Goal: Contribute content: Add original content to the website for others to see

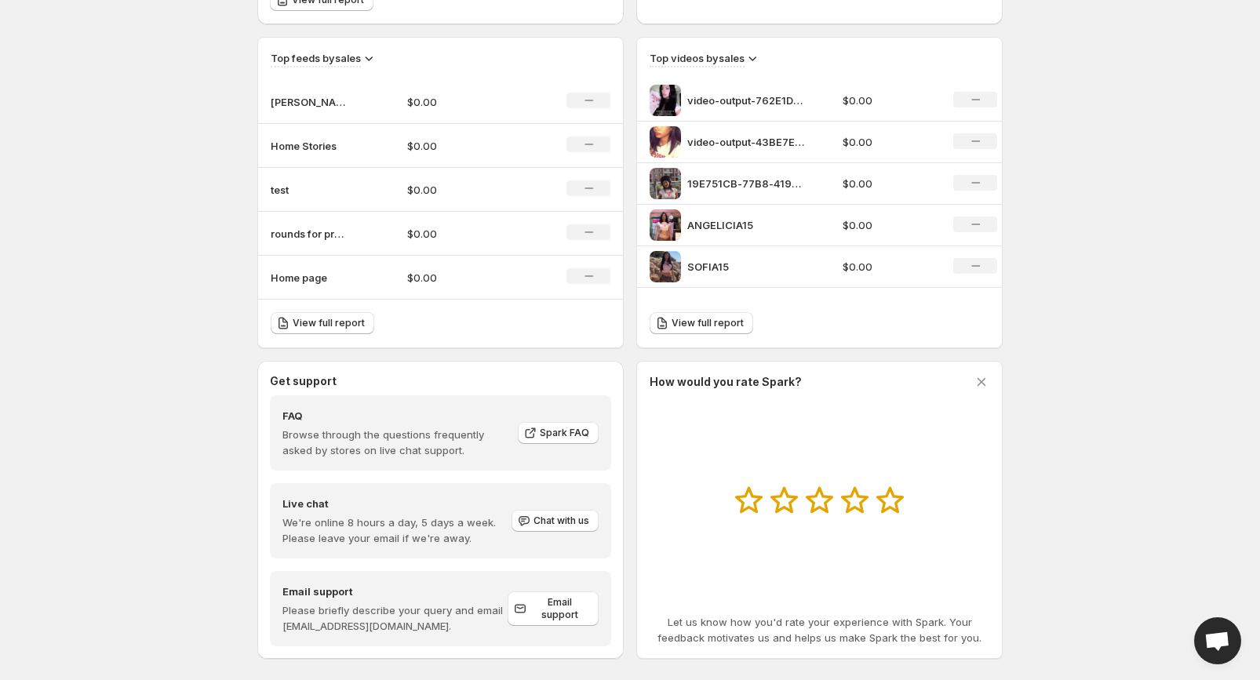
scroll to position [533, 0]
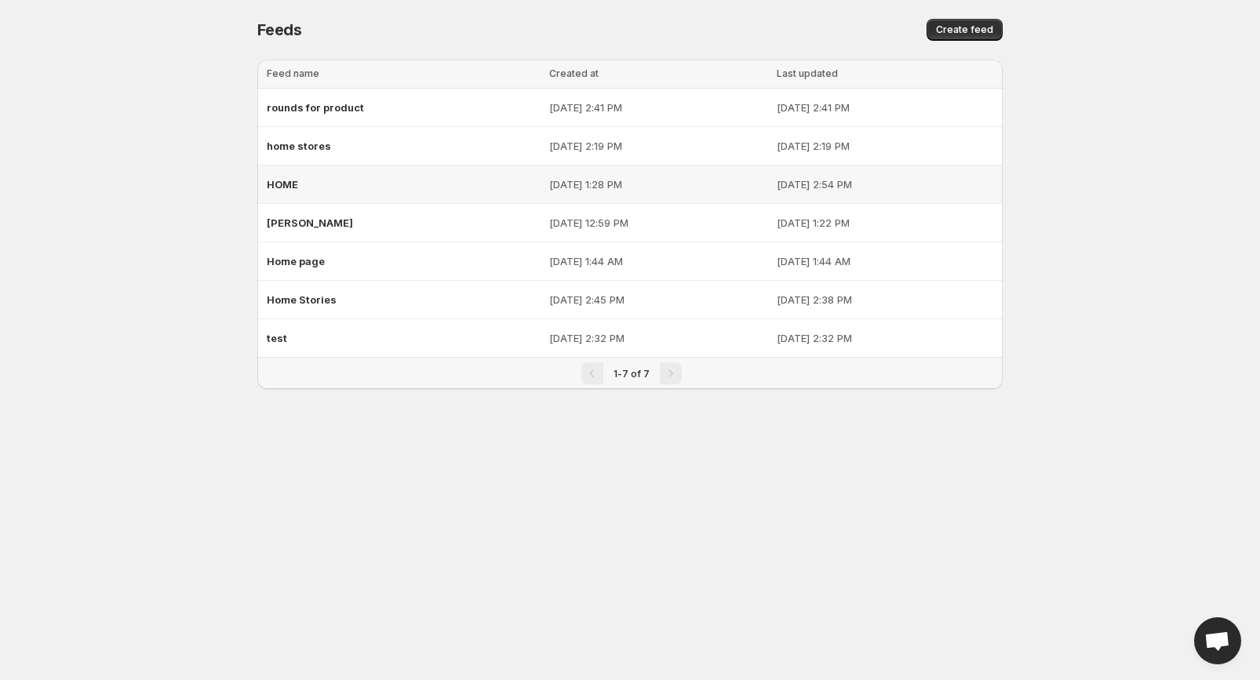
click at [318, 180] on div "HOME" at bounding box center [403, 184] width 273 height 28
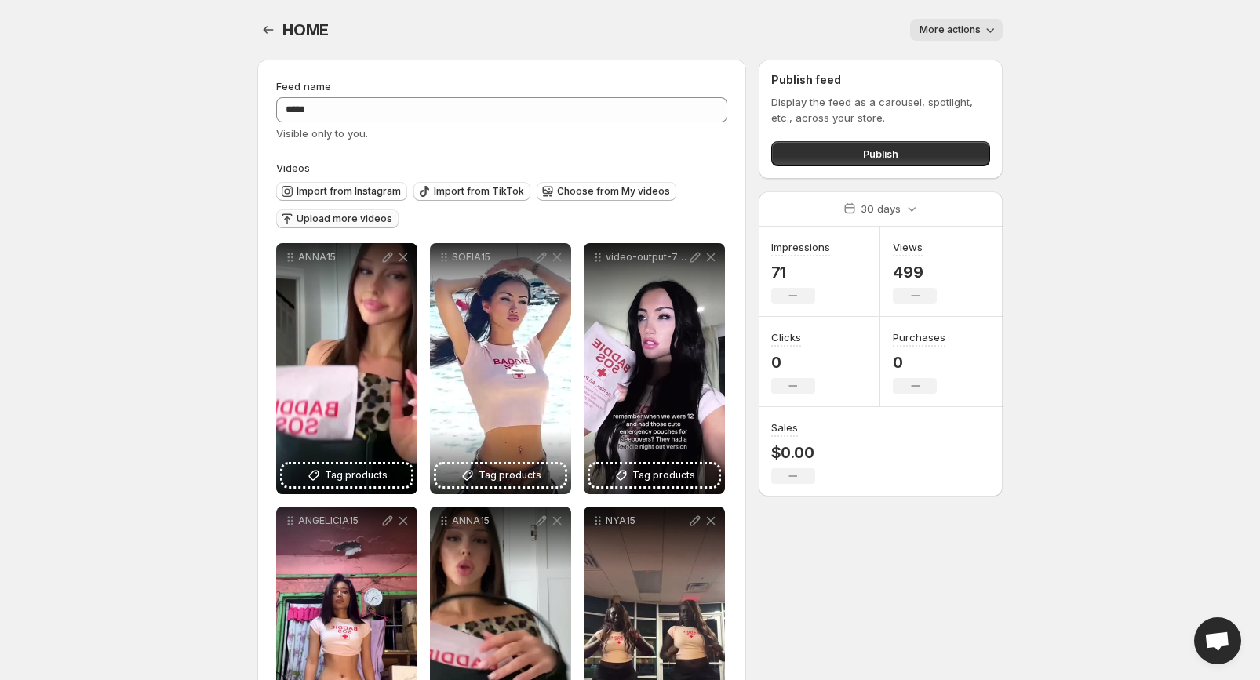
click at [346, 222] on span "Upload more videos" at bounding box center [344, 219] width 96 height 13
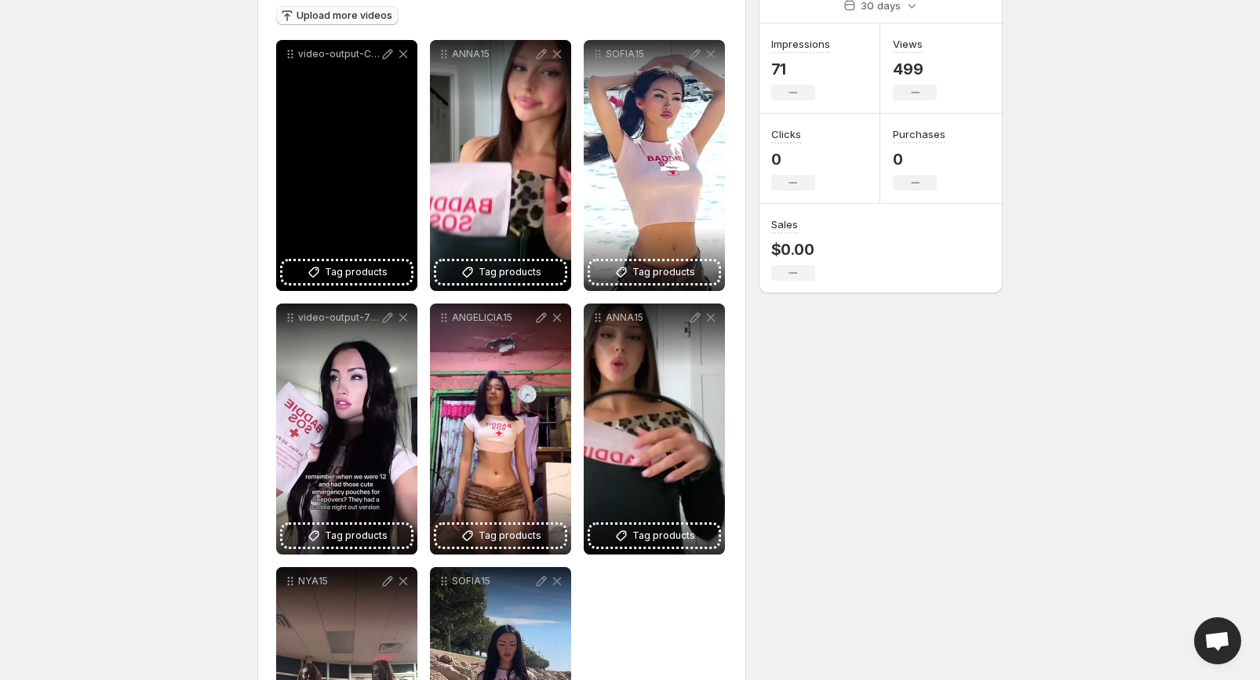
scroll to position [132, 0]
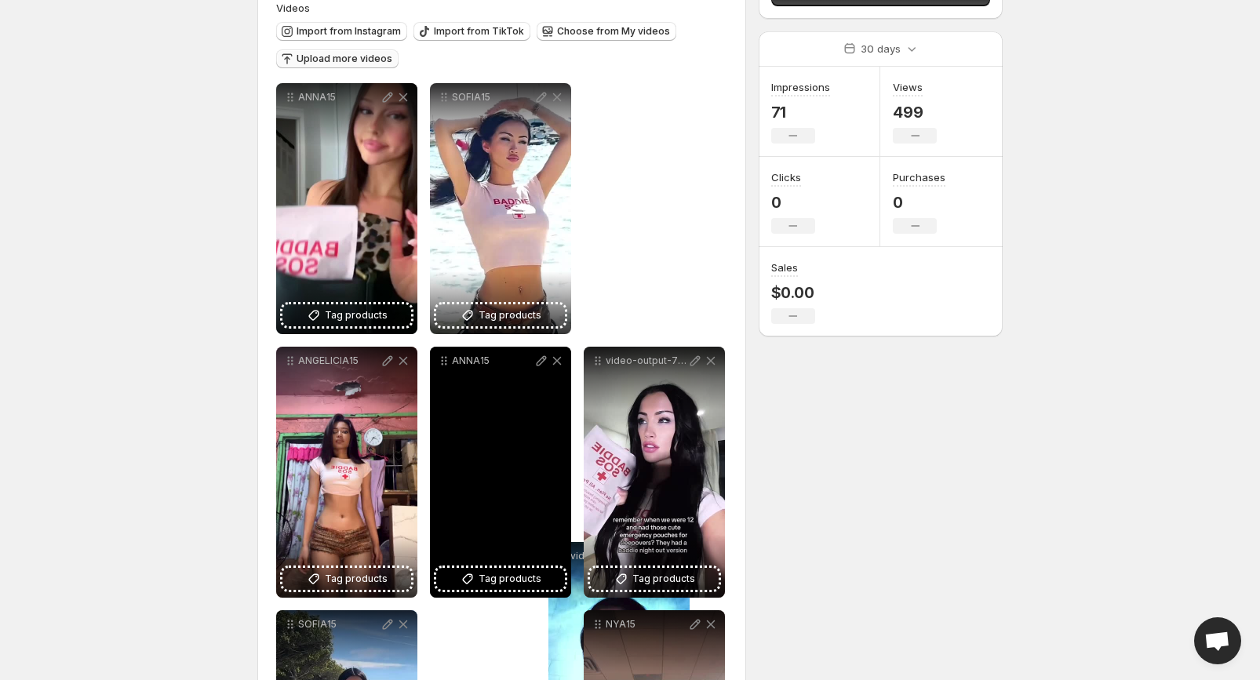
drag, startPoint x: 294, startPoint y: 127, endPoint x: 567, endPoint y: 578, distance: 527.2
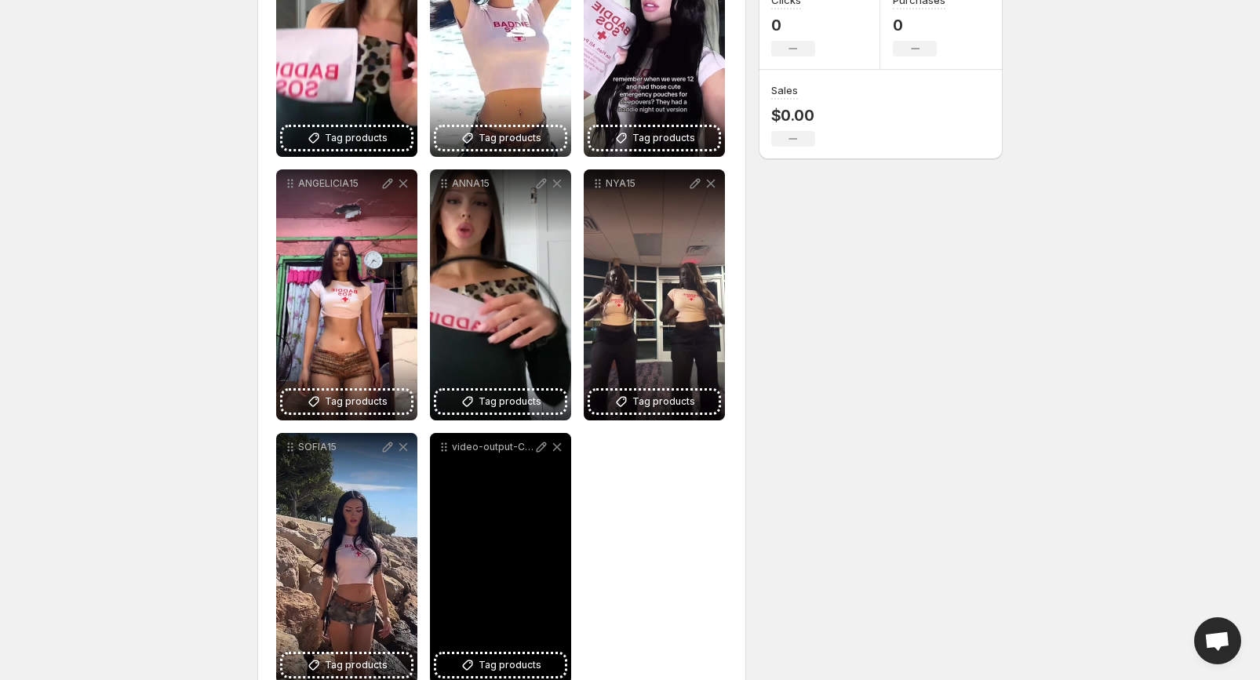
scroll to position [354, 0]
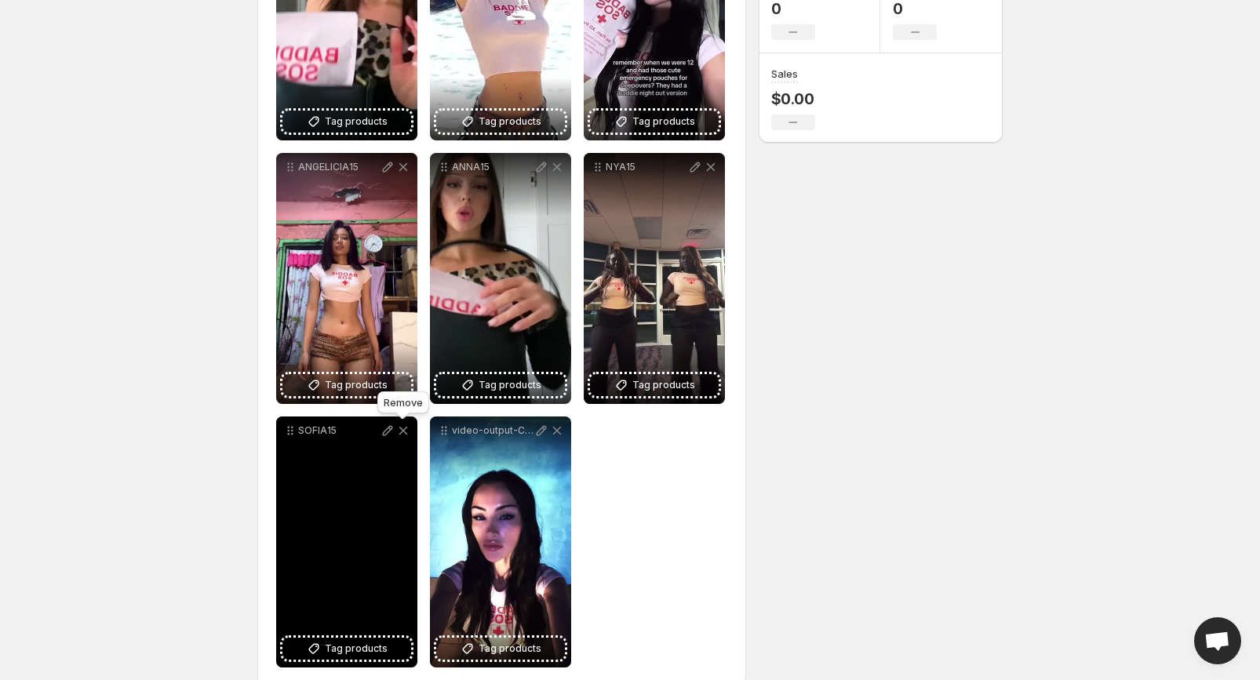
click at [407, 432] on icon at bounding box center [403, 431] width 16 height 16
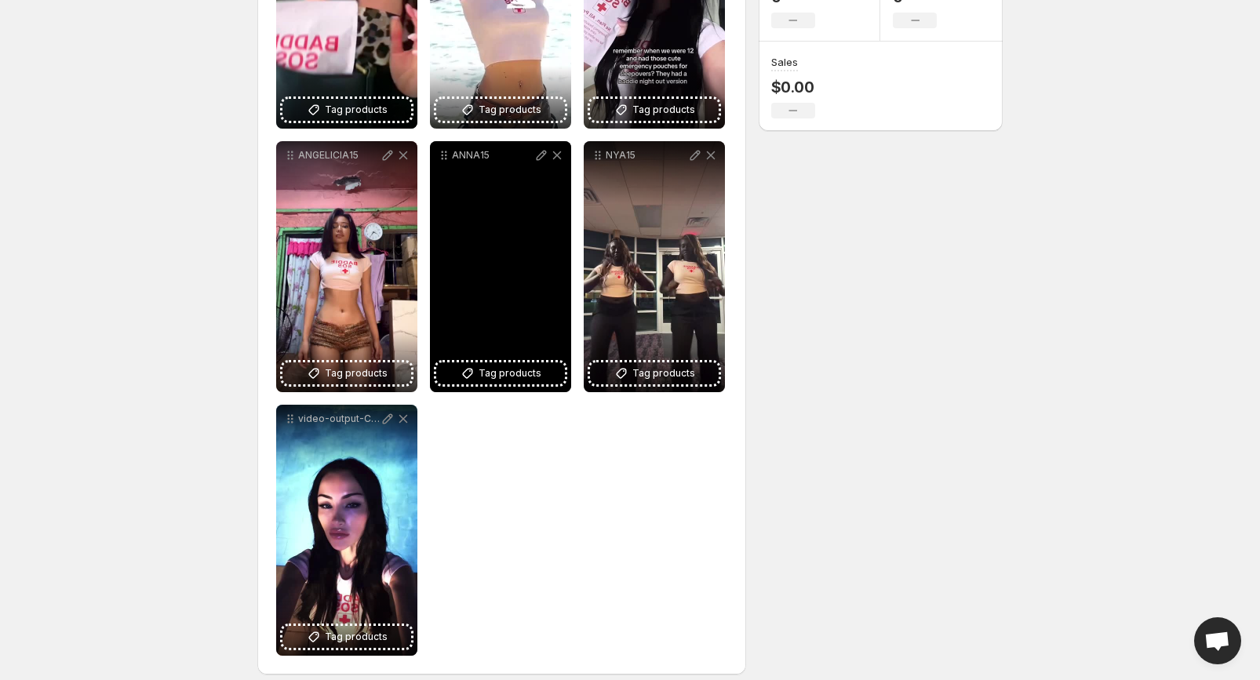
scroll to position [379, 0]
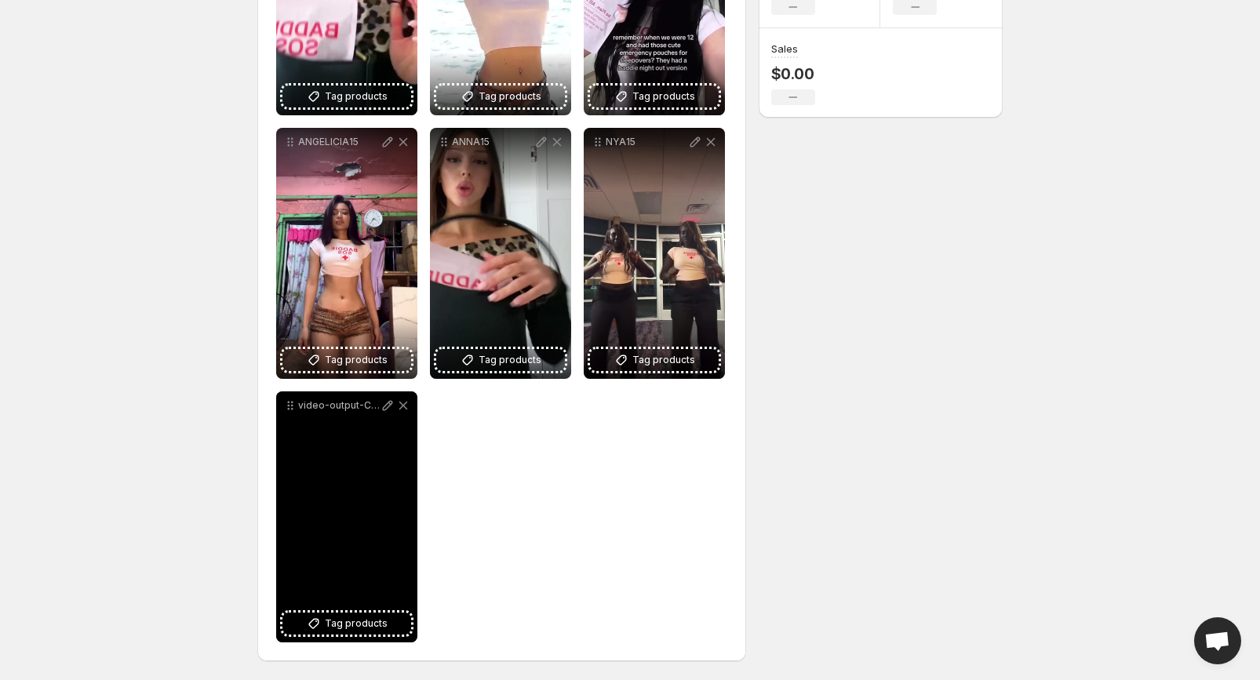
click at [337, 404] on p "video-output-C250A035-3B16-4F9E-996B-D478E335B4B6-1 2" at bounding box center [339, 405] width 82 height 13
click at [383, 406] on icon at bounding box center [388, 406] width 16 height 16
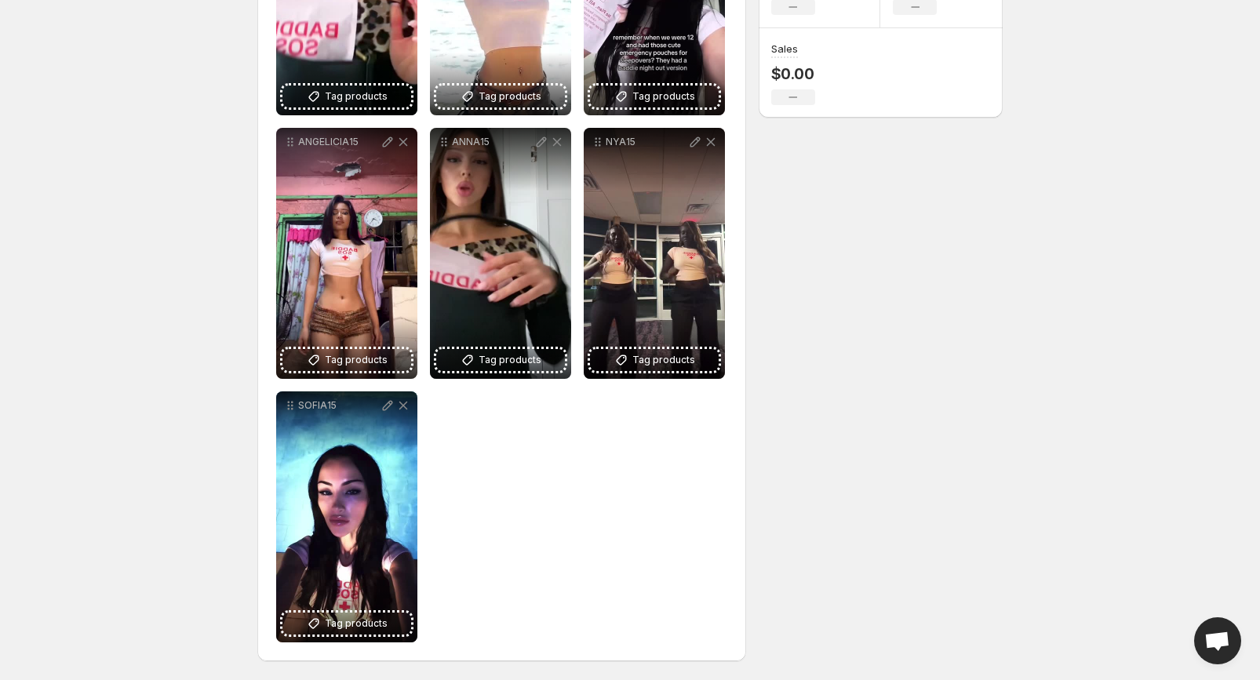
scroll to position [0, 0]
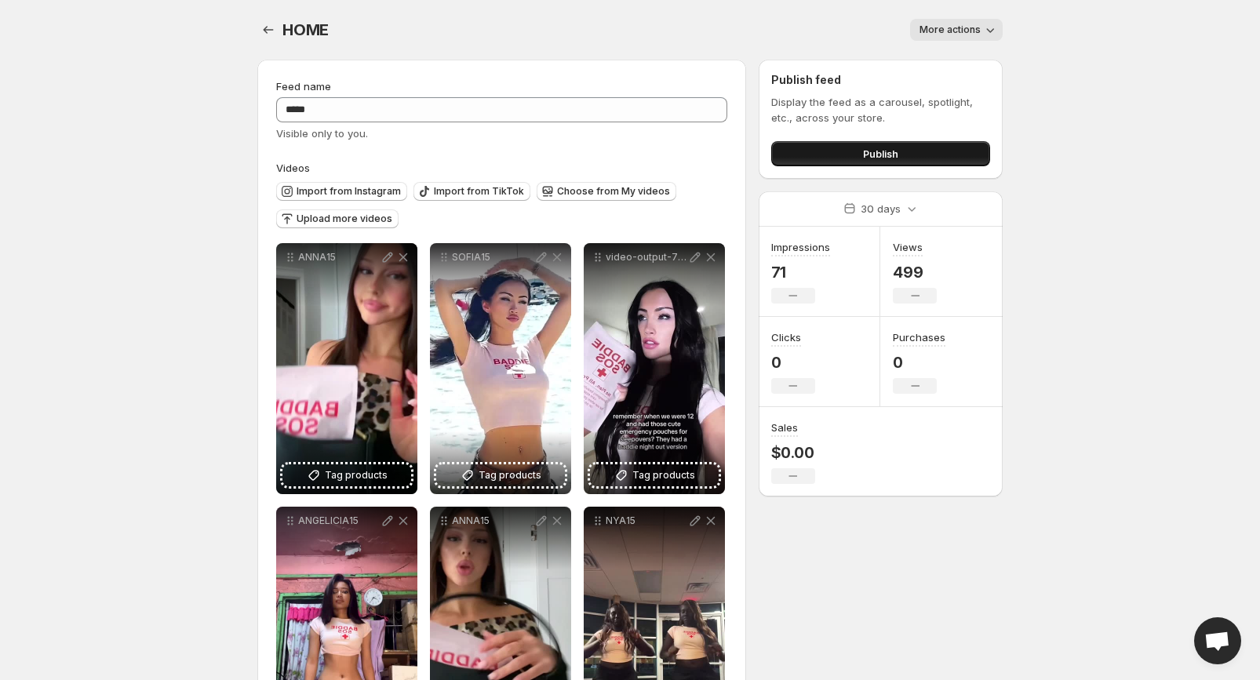
click at [871, 145] on button "Publish" at bounding box center [880, 153] width 219 height 25
